Goal: Task Accomplishment & Management: Use online tool/utility

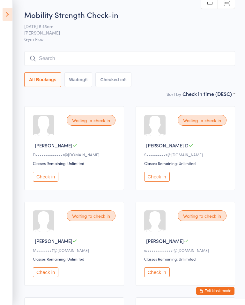
click at [163, 181] on button "Check in" at bounding box center [157, 176] width 26 height 10
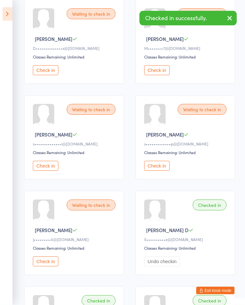
scroll to position [106, 0]
click at [167, 169] on button "Check in" at bounding box center [157, 166] width 26 height 10
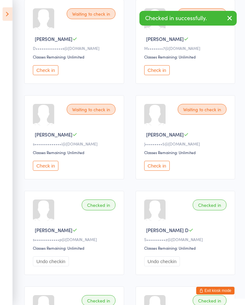
click at [231, 22] on icon "button" at bounding box center [230, 18] width 8 height 8
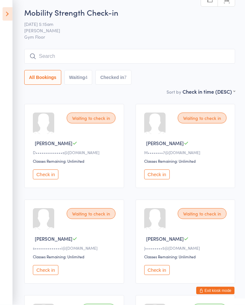
scroll to position [1, 0]
click at [3, 10] on icon at bounding box center [8, 13] width 10 height 13
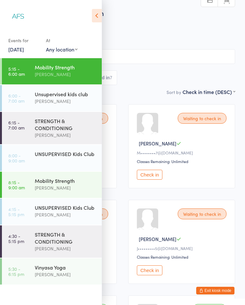
click at [73, 130] on div "STRENGTH & CONDITIONING" at bounding box center [66, 124] width 62 height 14
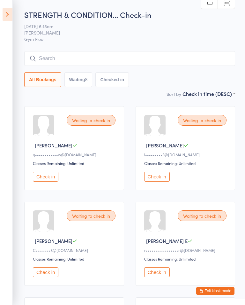
click at [8, 16] on icon at bounding box center [8, 13] width 10 height 13
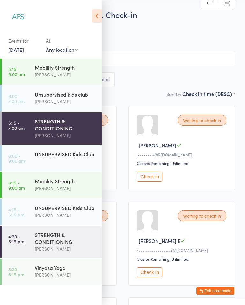
click at [67, 189] on div "[PERSON_NAME]" at bounding box center [66, 187] width 62 height 7
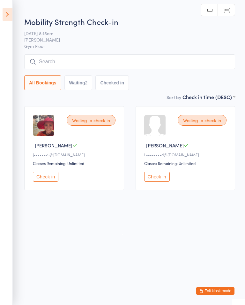
click at [19, 9] on html "You have now entered Kiosk Mode. Members will be able to check themselves in us…" at bounding box center [122, 152] width 245 height 305
click at [11, 14] on icon at bounding box center [8, 13] width 10 height 13
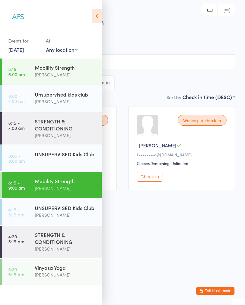
click at [54, 257] on div "STRENGTH & CONDITIONING [PERSON_NAME]" at bounding box center [68, 241] width 67 height 32
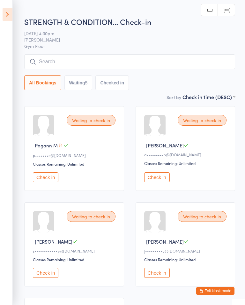
click at [4, 20] on icon at bounding box center [8, 13] width 10 height 13
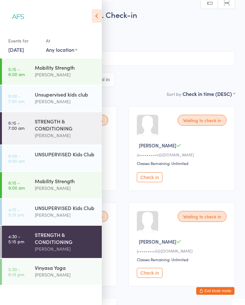
click at [70, 271] on div "Vinyasa Yoga" at bounding box center [66, 267] width 62 height 7
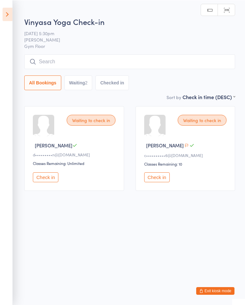
click at [8, 10] on icon at bounding box center [8, 13] width 10 height 13
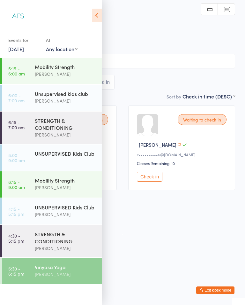
click at [57, 69] on div "Mobility Strength" at bounding box center [66, 67] width 62 height 7
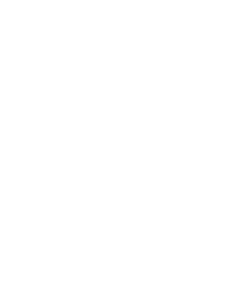
click at [50, 82] on button "All Bookings" at bounding box center [42, 79] width 37 height 15
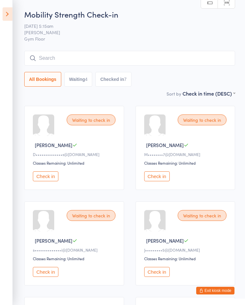
click at [4, 27] on aside "Events for [DATE] [DATE] [DATE] Sun Mon Tue Wed Thu Fri Sat 36 31 01 02 03 04 0…" at bounding box center [6, 152] width 13 height 305
click at [12, 12] on icon at bounding box center [8, 13] width 10 height 13
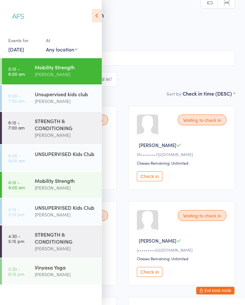
click at [73, 136] on div "[PERSON_NAME]" at bounding box center [66, 134] width 62 height 7
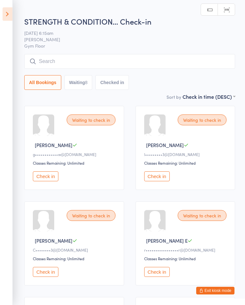
click at [162, 181] on button "Check in" at bounding box center [157, 176] width 26 height 10
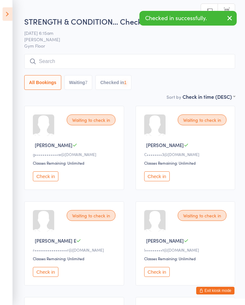
click at [159, 178] on button "Check in" at bounding box center [157, 176] width 26 height 10
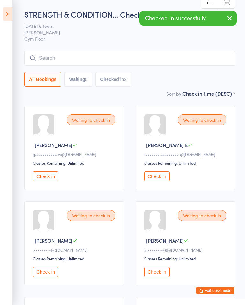
click at [161, 277] on button "Check in" at bounding box center [157, 272] width 26 height 10
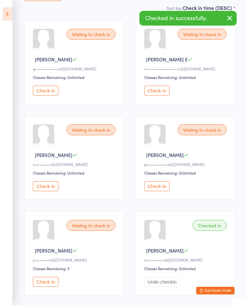
scroll to position [85, 0]
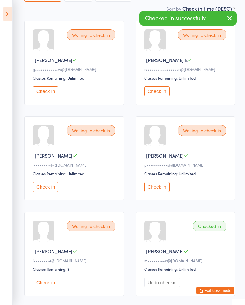
click at [153, 192] on button "Check in" at bounding box center [157, 187] width 26 height 10
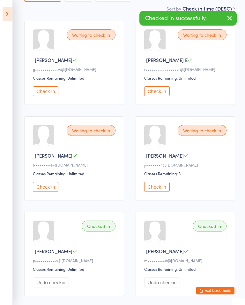
click at [164, 192] on button "Check in" at bounding box center [157, 187] width 26 height 10
click at [235, 19] on button "button" at bounding box center [230, 18] width 14 height 15
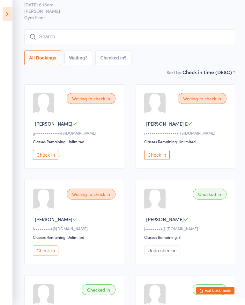
scroll to position [21, 0]
click at [51, 158] on button "Check in" at bounding box center [46, 155] width 26 height 10
